Goal: Information Seeking & Learning: Find specific page/section

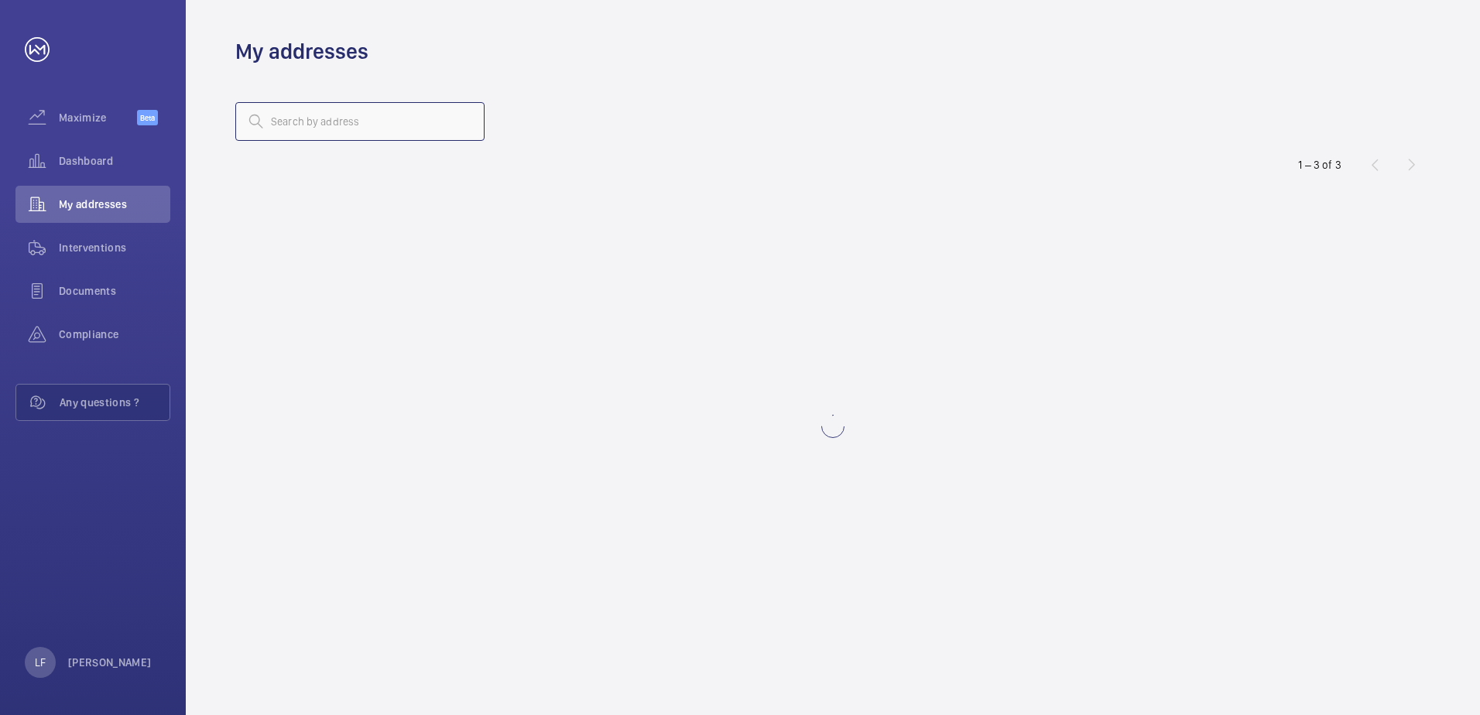
click at [275, 133] on input "text" at bounding box center [359, 121] width 249 height 39
drag, startPoint x: 275, startPoint y: 133, endPoint x: 280, endPoint y: 125, distance: 9.7
click at [280, 125] on input "text" at bounding box center [359, 121] width 249 height 39
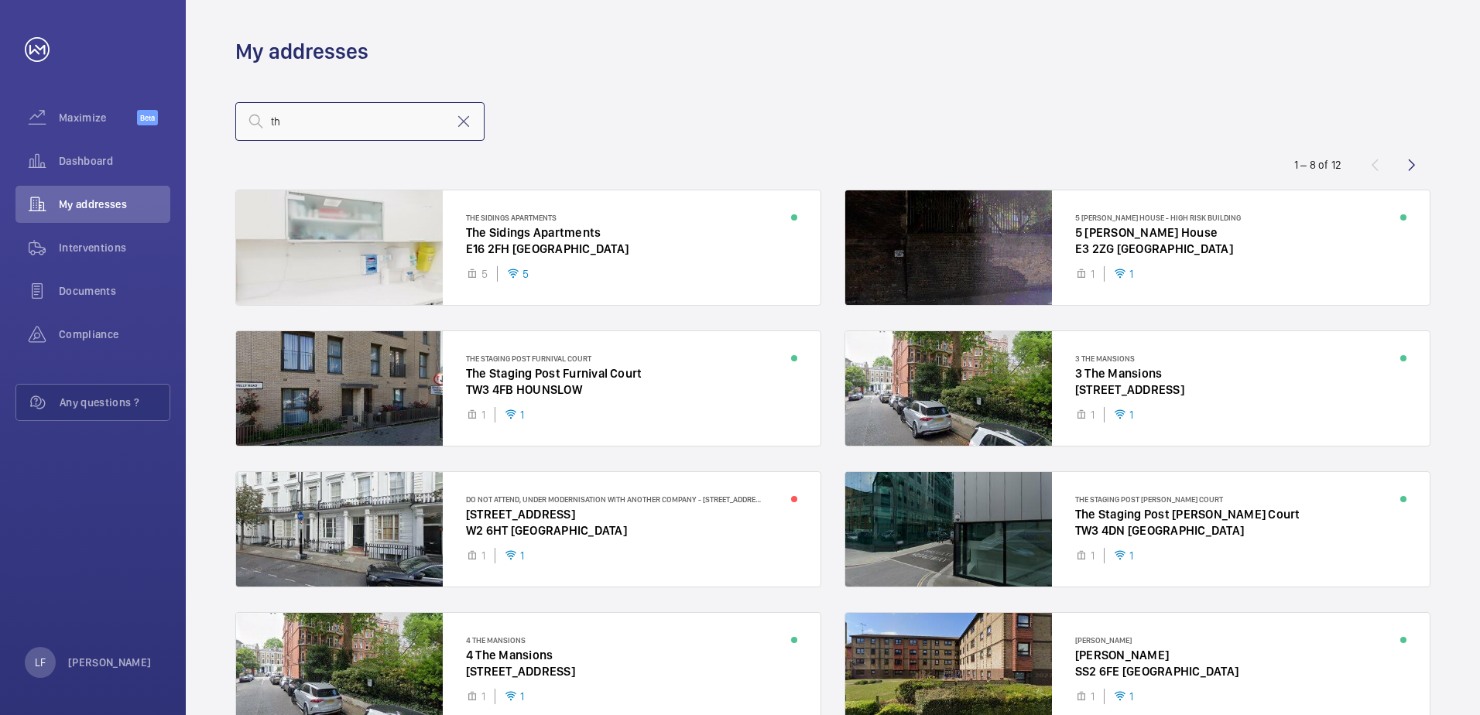
type input "t"
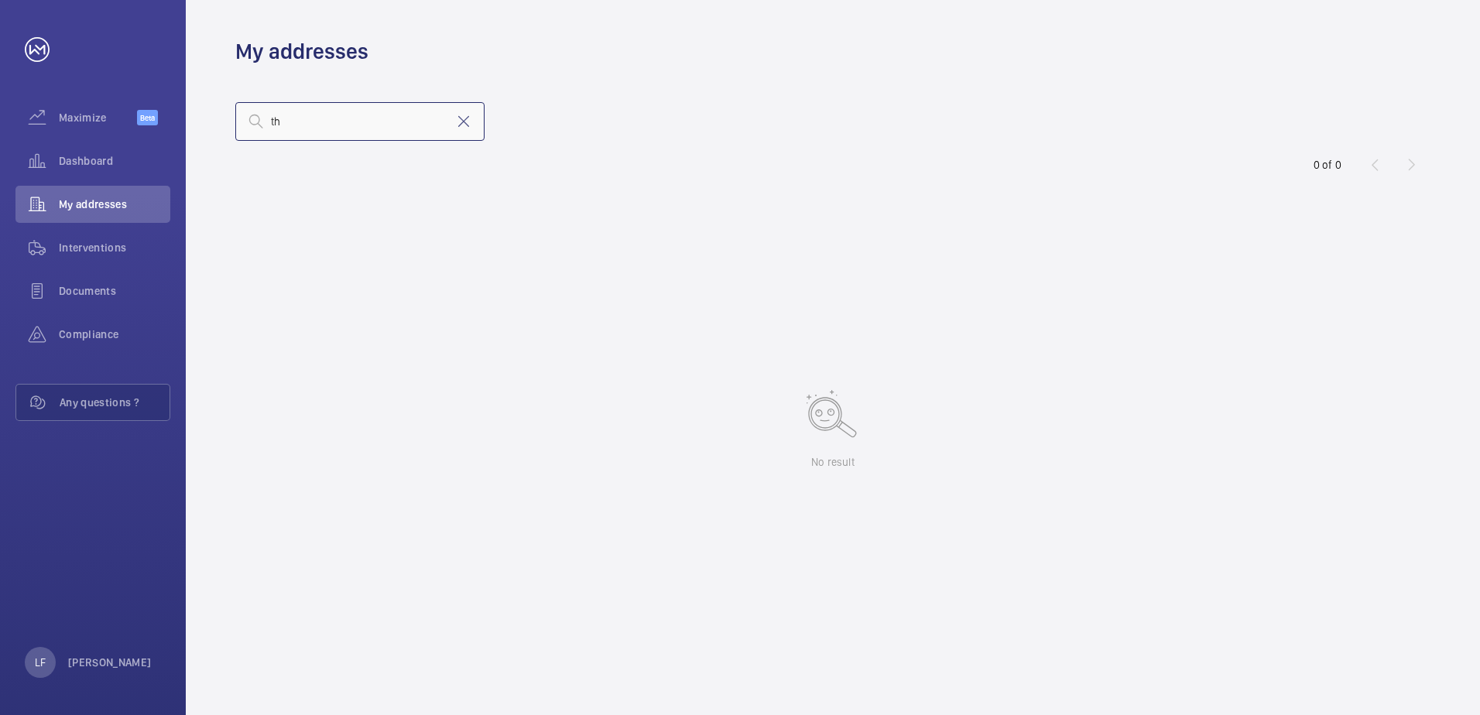
type input "t"
type input "A"
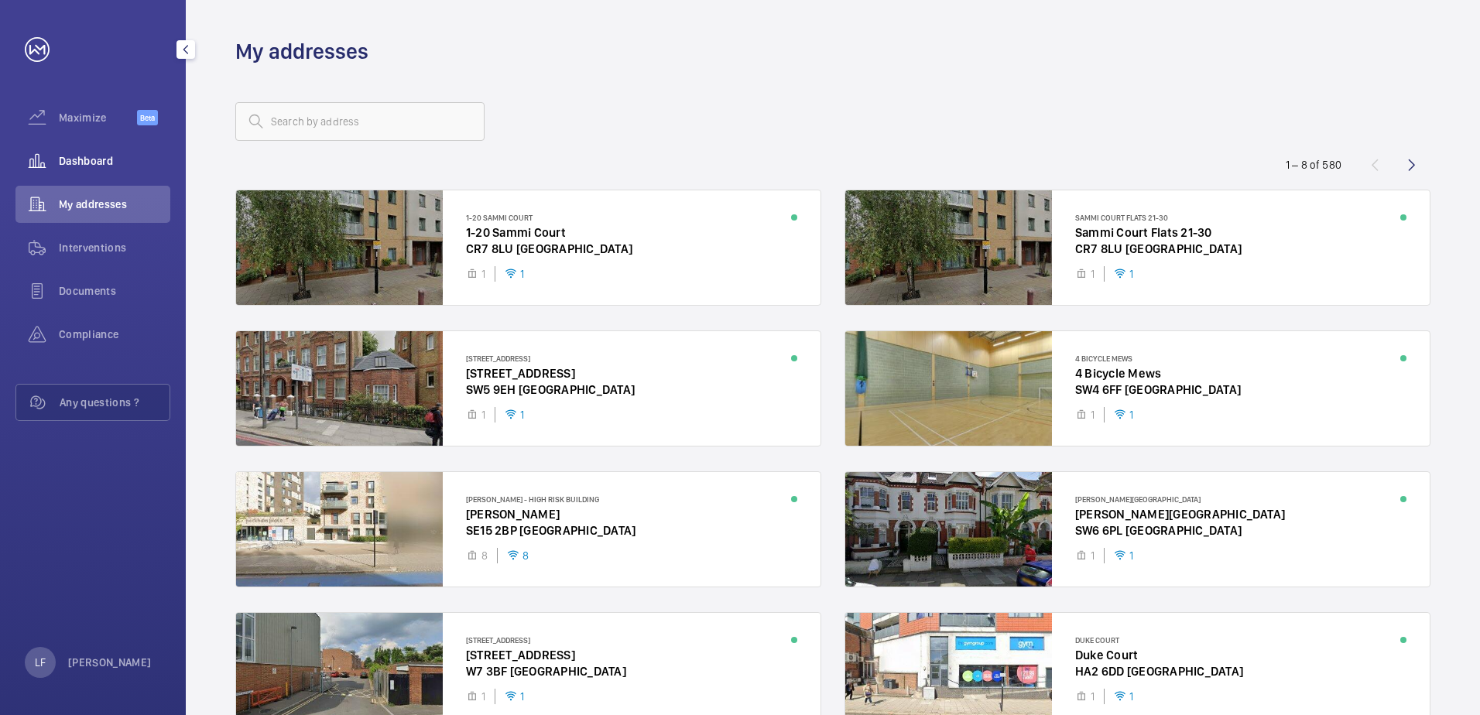
click at [123, 165] on span "Dashboard" at bounding box center [114, 160] width 111 height 15
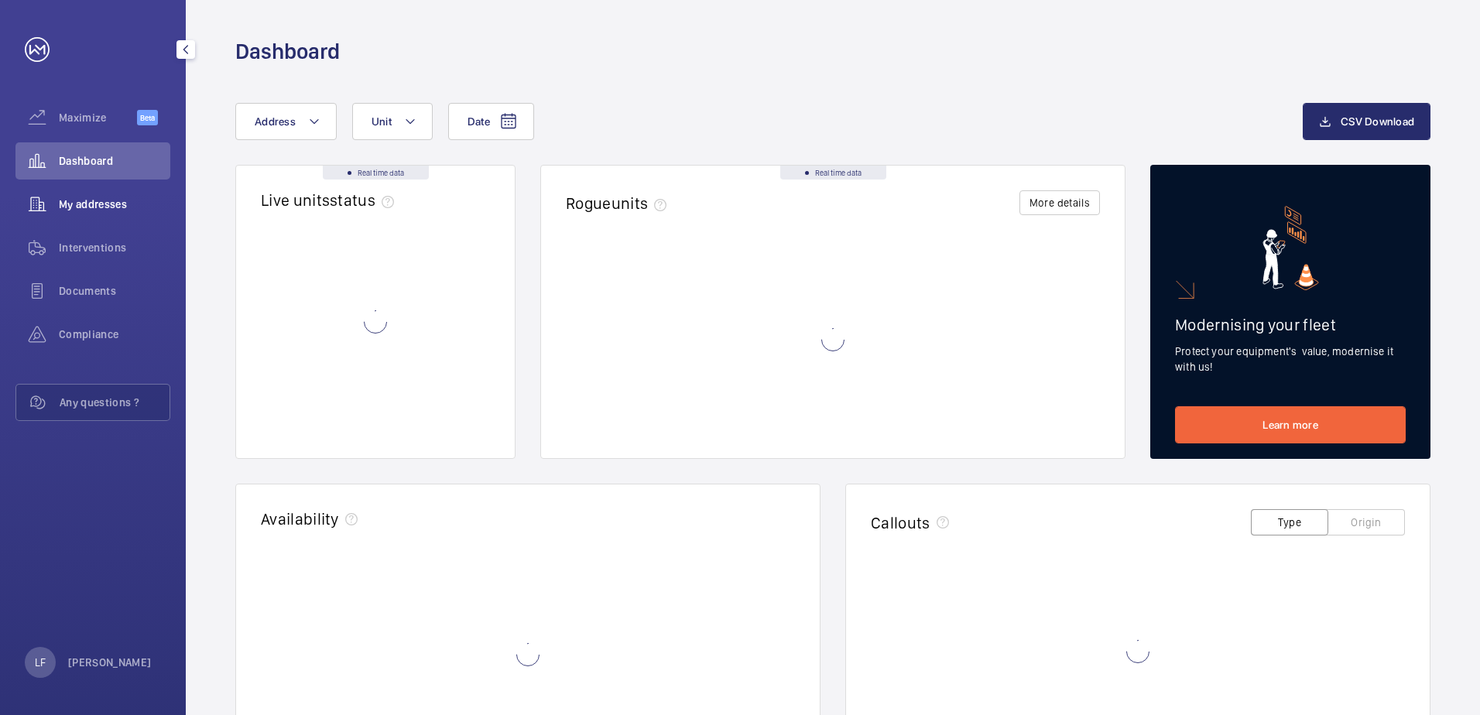
click at [88, 197] on span "My addresses" at bounding box center [114, 204] width 111 height 15
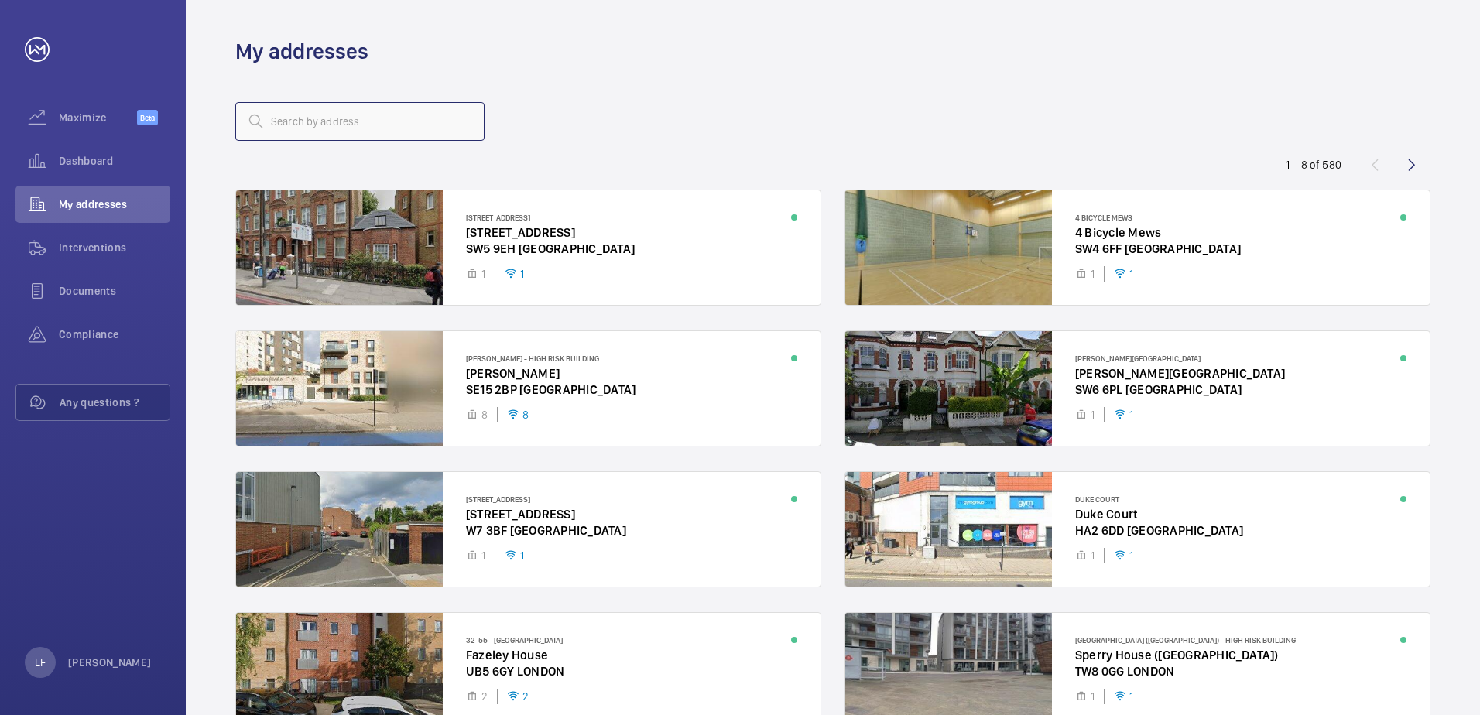
click at [310, 136] on input "text" at bounding box center [359, 121] width 249 height 39
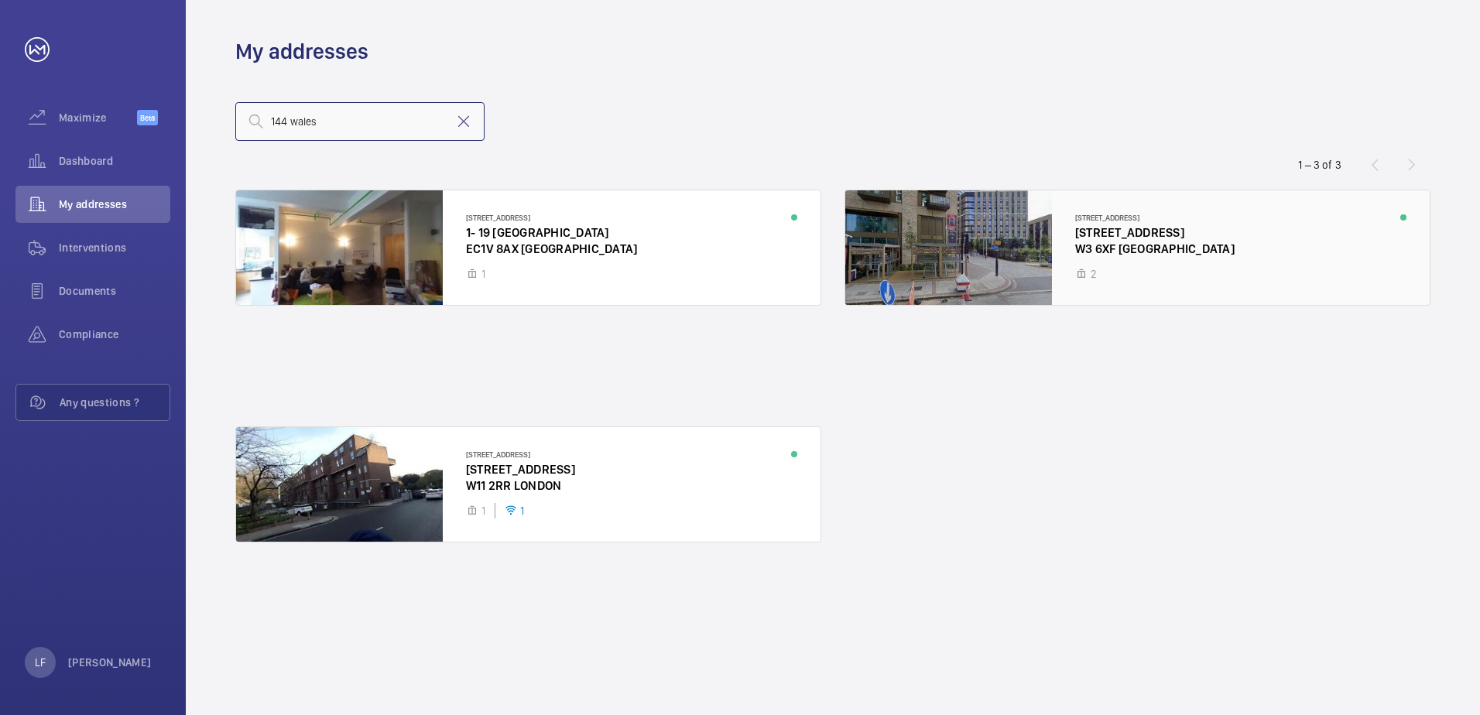
type input "144 wales"
click at [1123, 247] on div at bounding box center [1137, 247] width 585 height 115
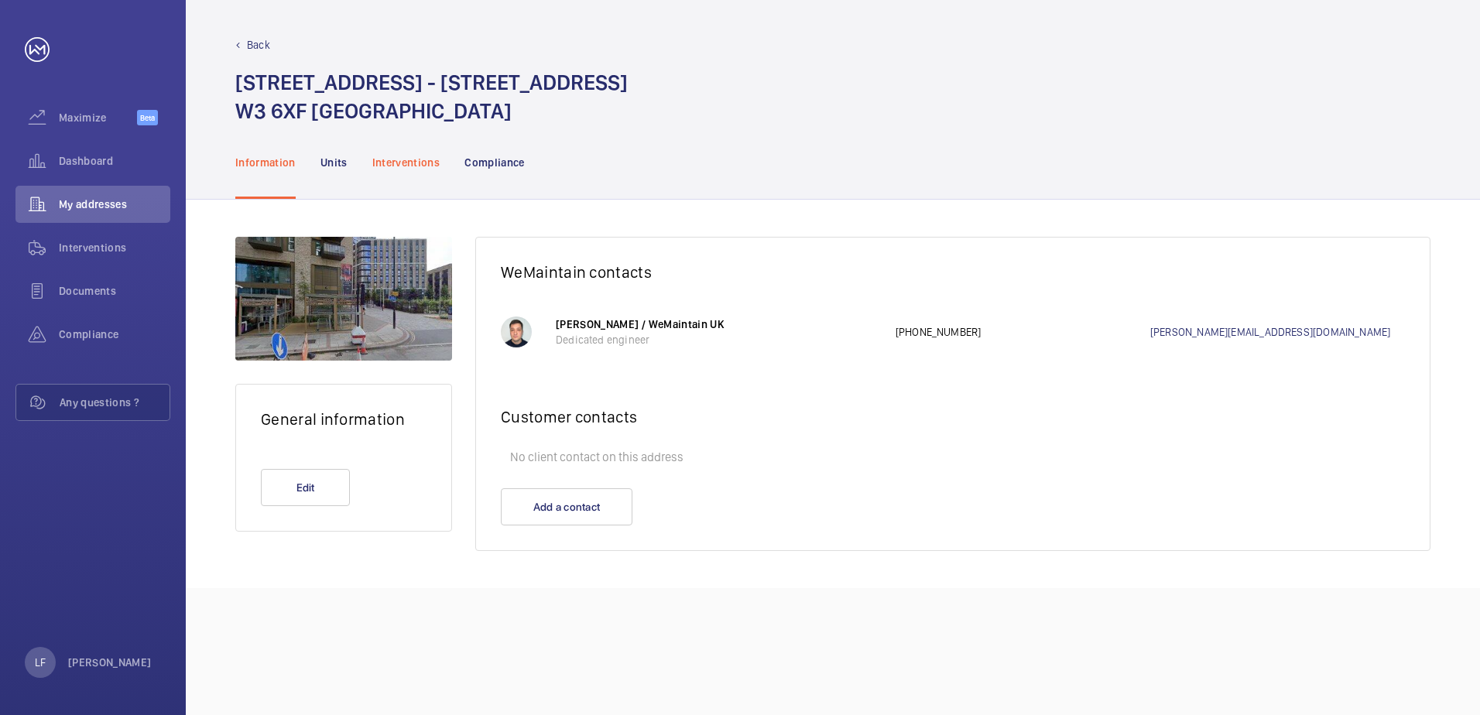
click at [419, 166] on p "Interventions" at bounding box center [406, 162] width 68 height 15
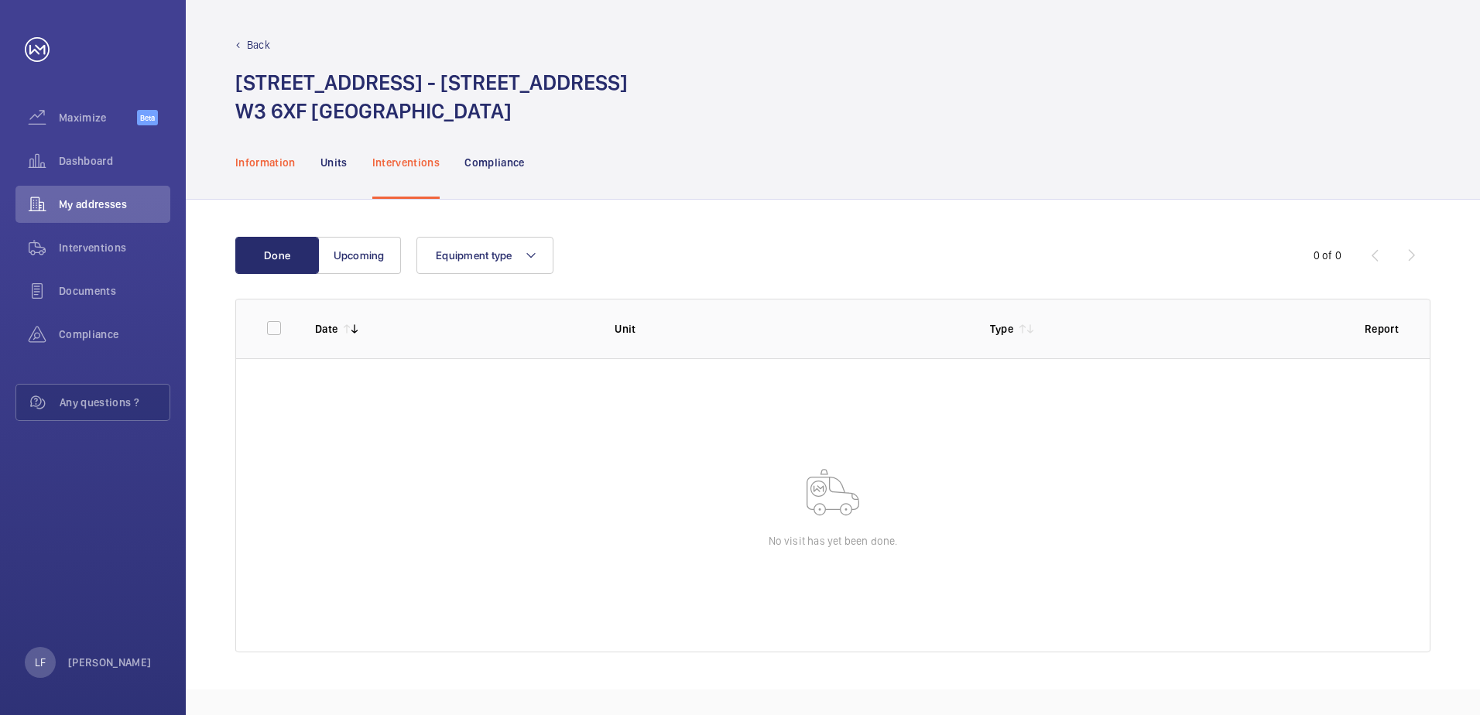
click at [278, 168] on p "Information" at bounding box center [265, 162] width 60 height 15
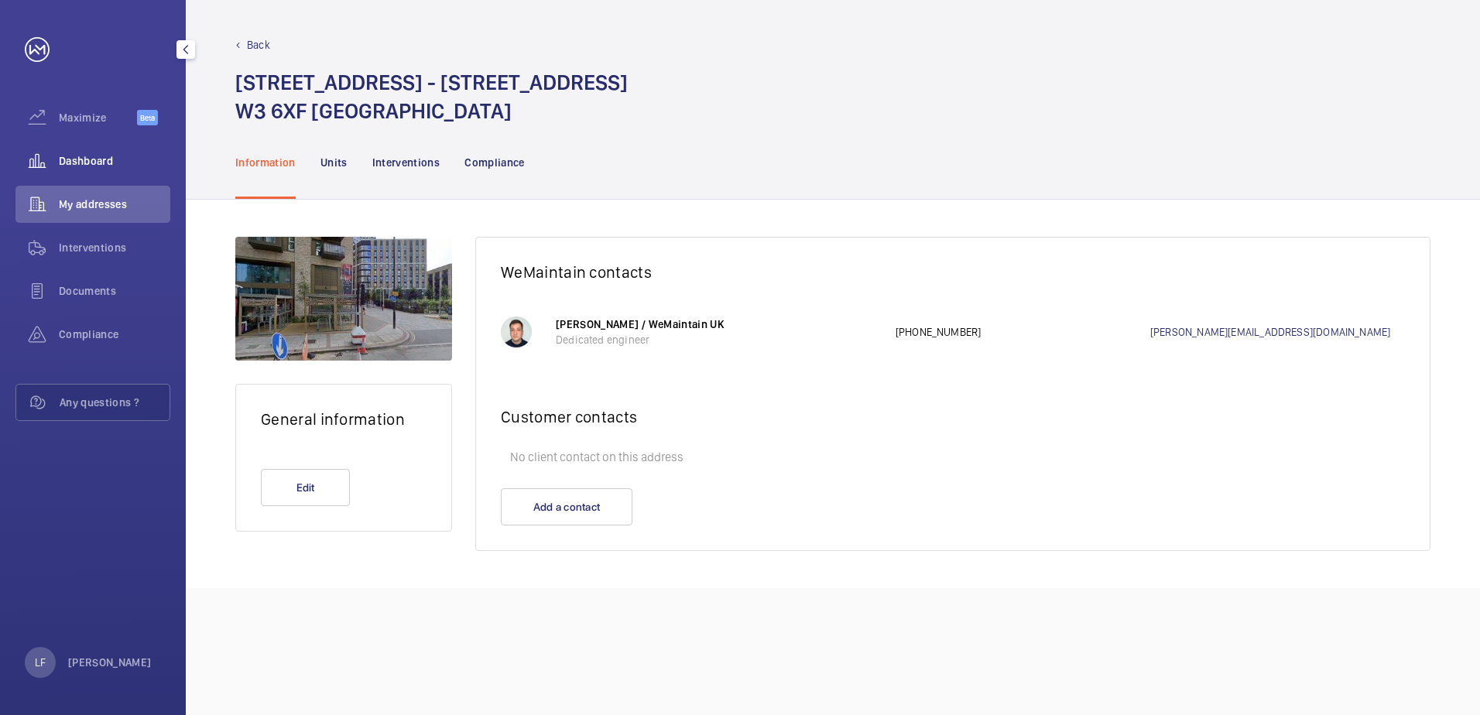
click at [79, 165] on span "Dashboard" at bounding box center [114, 160] width 111 height 15
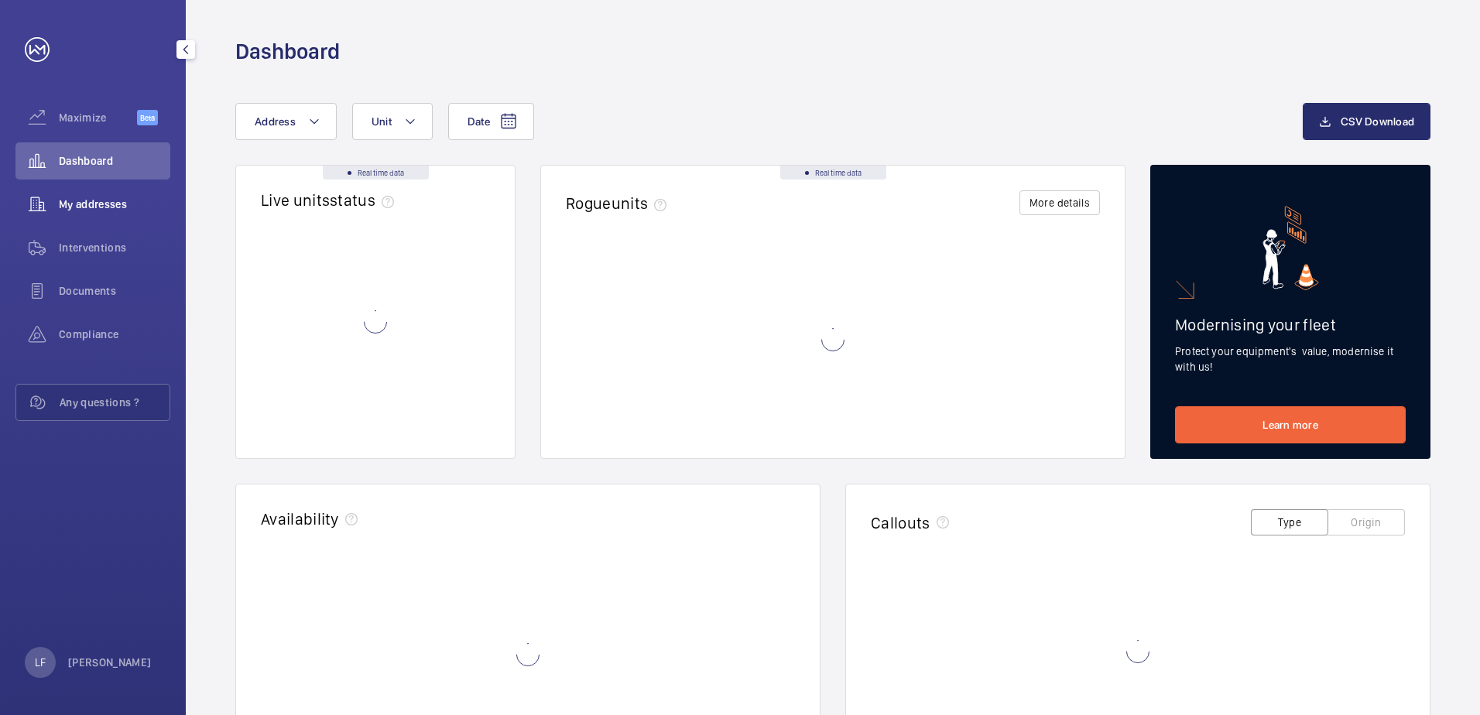
click at [98, 202] on span "My addresses" at bounding box center [114, 204] width 111 height 15
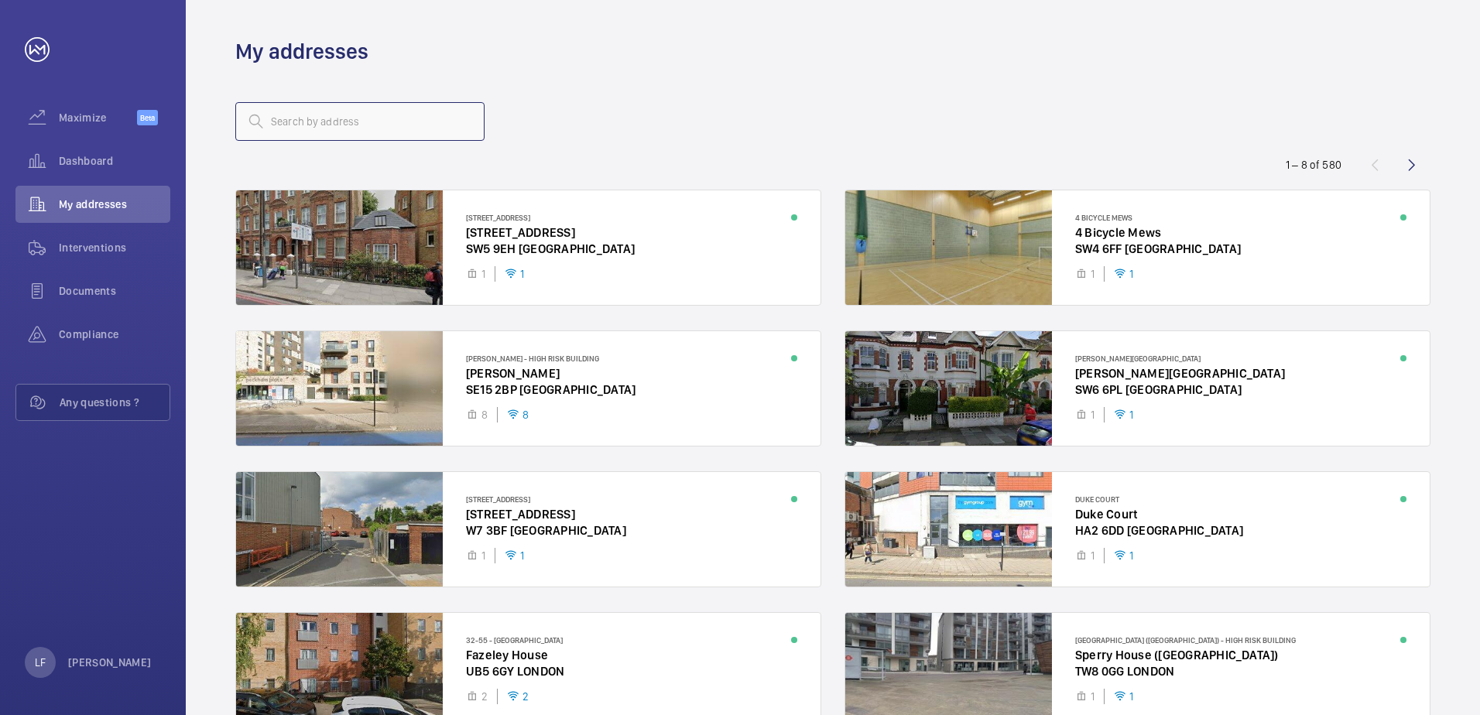
click at [276, 132] on input "text" at bounding box center [359, 121] width 249 height 39
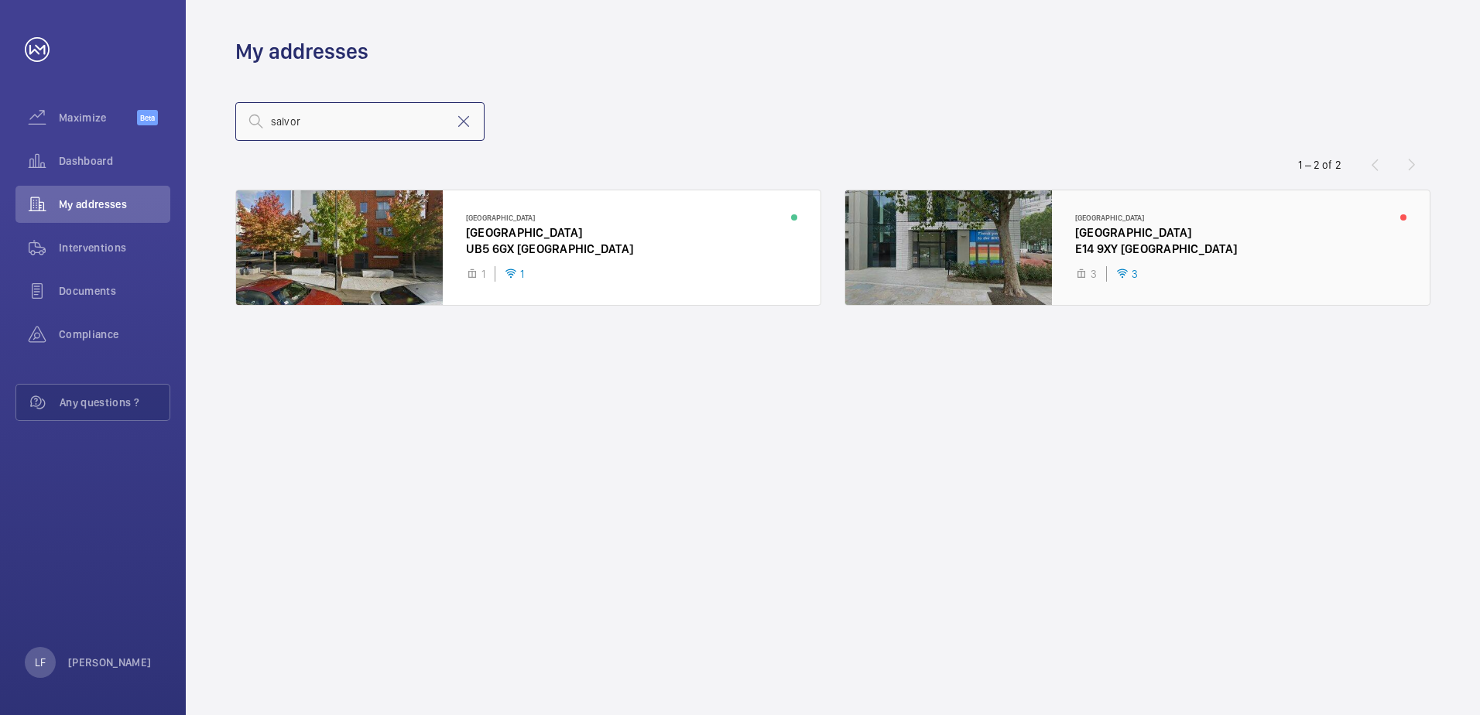
type input "salvor"
click at [1100, 236] on div at bounding box center [1137, 247] width 585 height 115
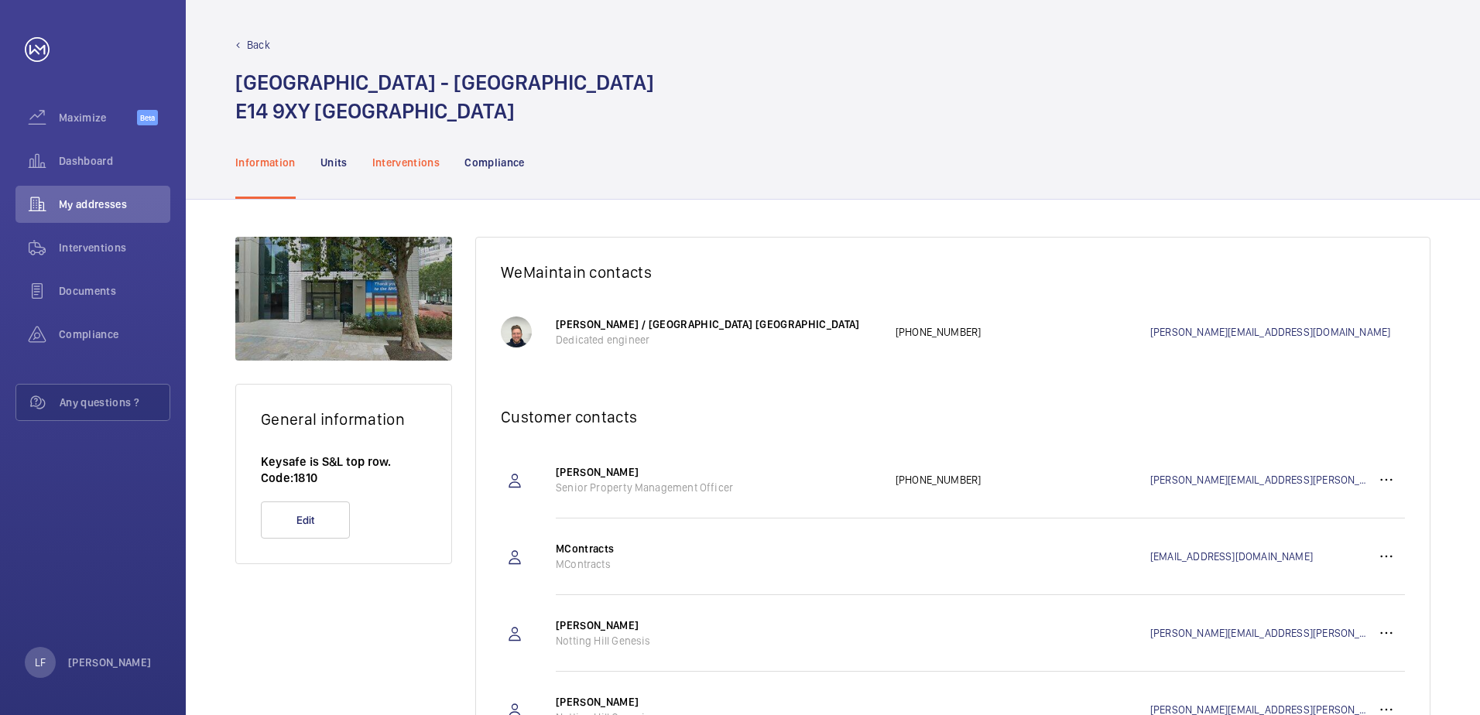
click at [418, 170] on p "Interventions" at bounding box center [406, 162] width 68 height 15
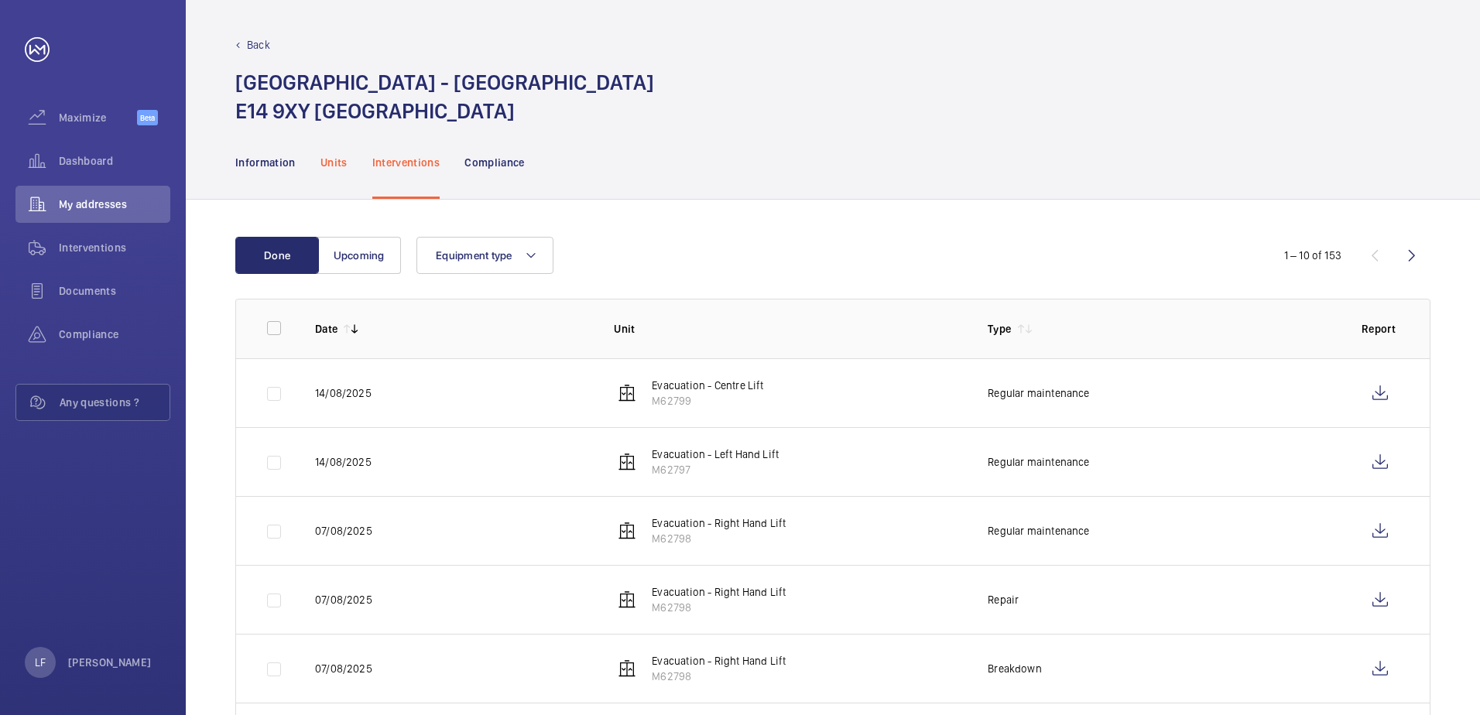
click at [340, 156] on p "Units" at bounding box center [334, 162] width 27 height 15
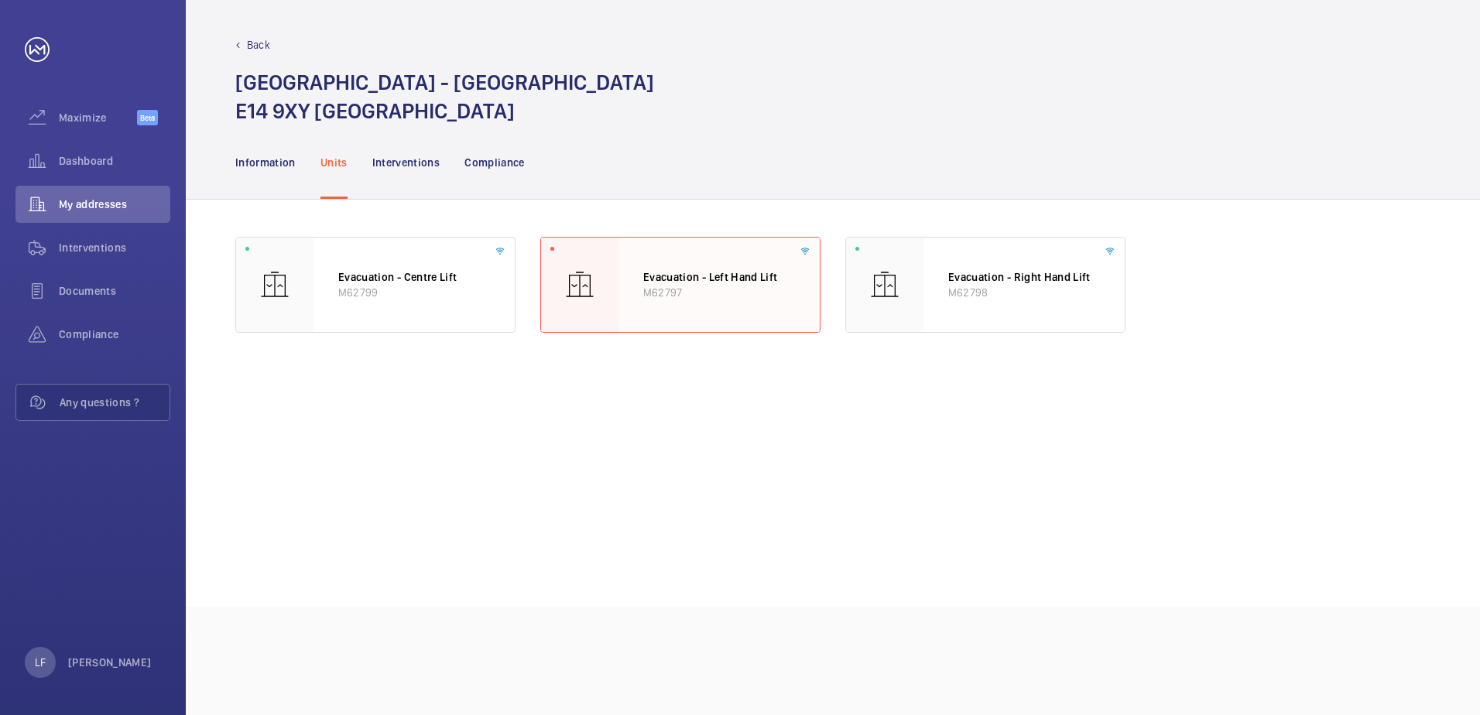
click at [687, 296] on p "M62797" at bounding box center [719, 292] width 152 height 15
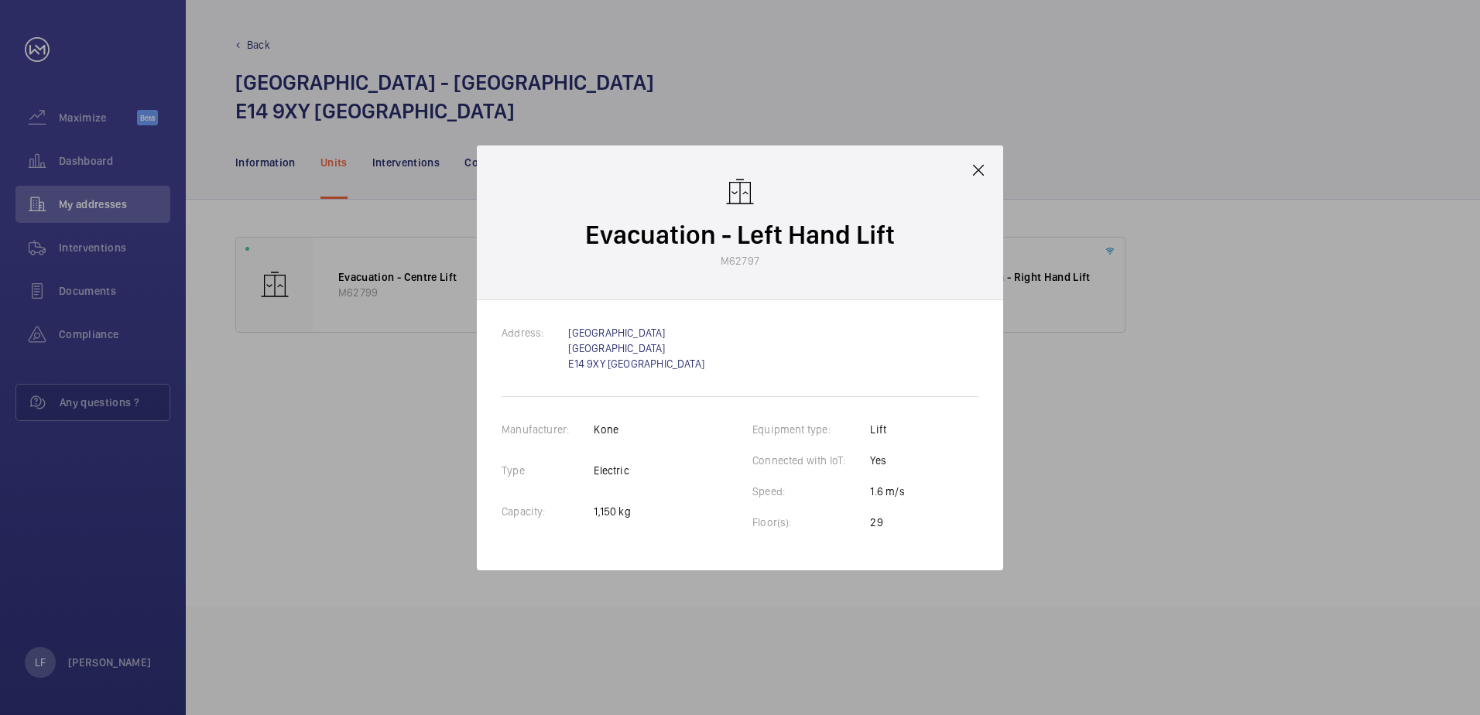
click at [986, 167] on div "Evacuation - Left Hand Lift M62797" at bounding box center [740, 223] width 526 height 155
click at [980, 170] on mat-icon at bounding box center [978, 170] width 19 height 19
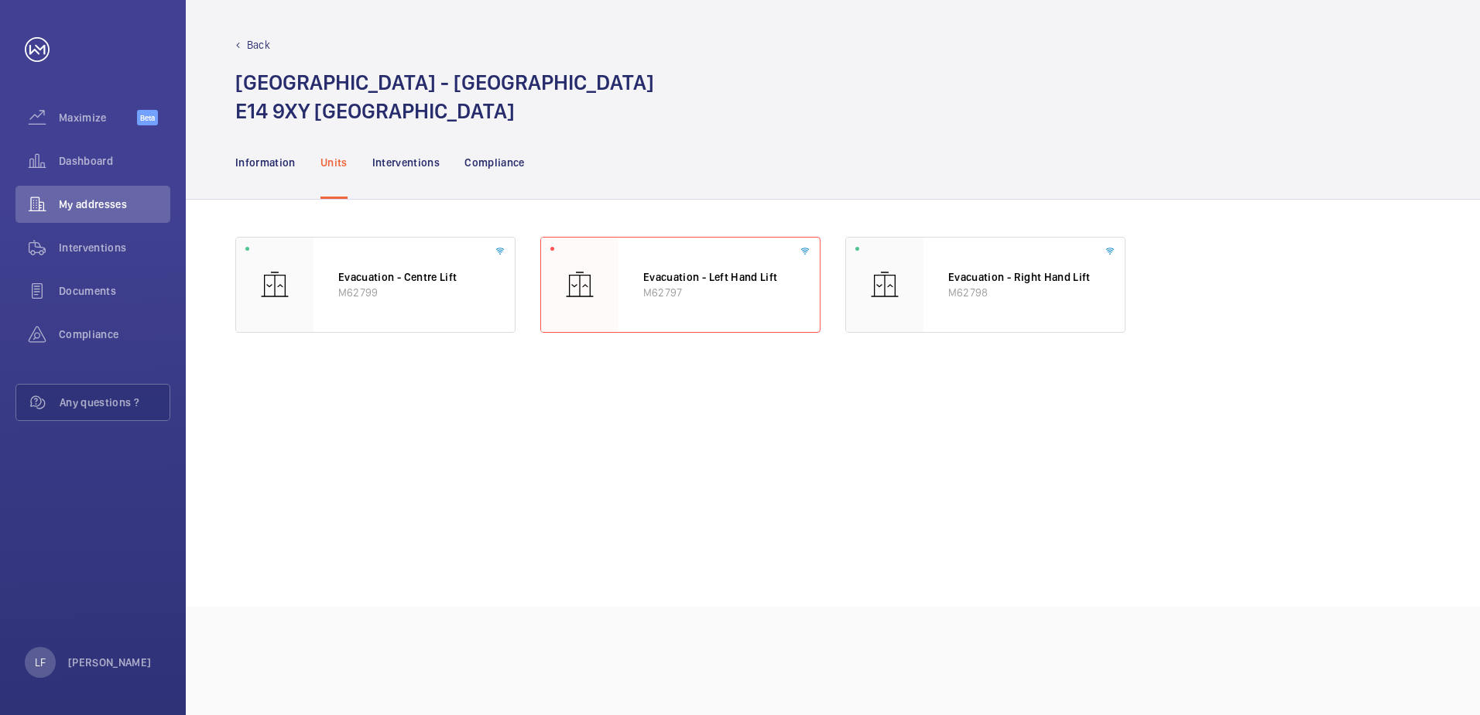
click at [866, 456] on wm-front-async-data-loader "Evacuation - Centre Lift M62799 Evacuation - Left Hand Lift M62797 Evacuation -…" at bounding box center [832, 403] width 1195 height 333
